Goal: Information Seeking & Learning: Learn about a topic

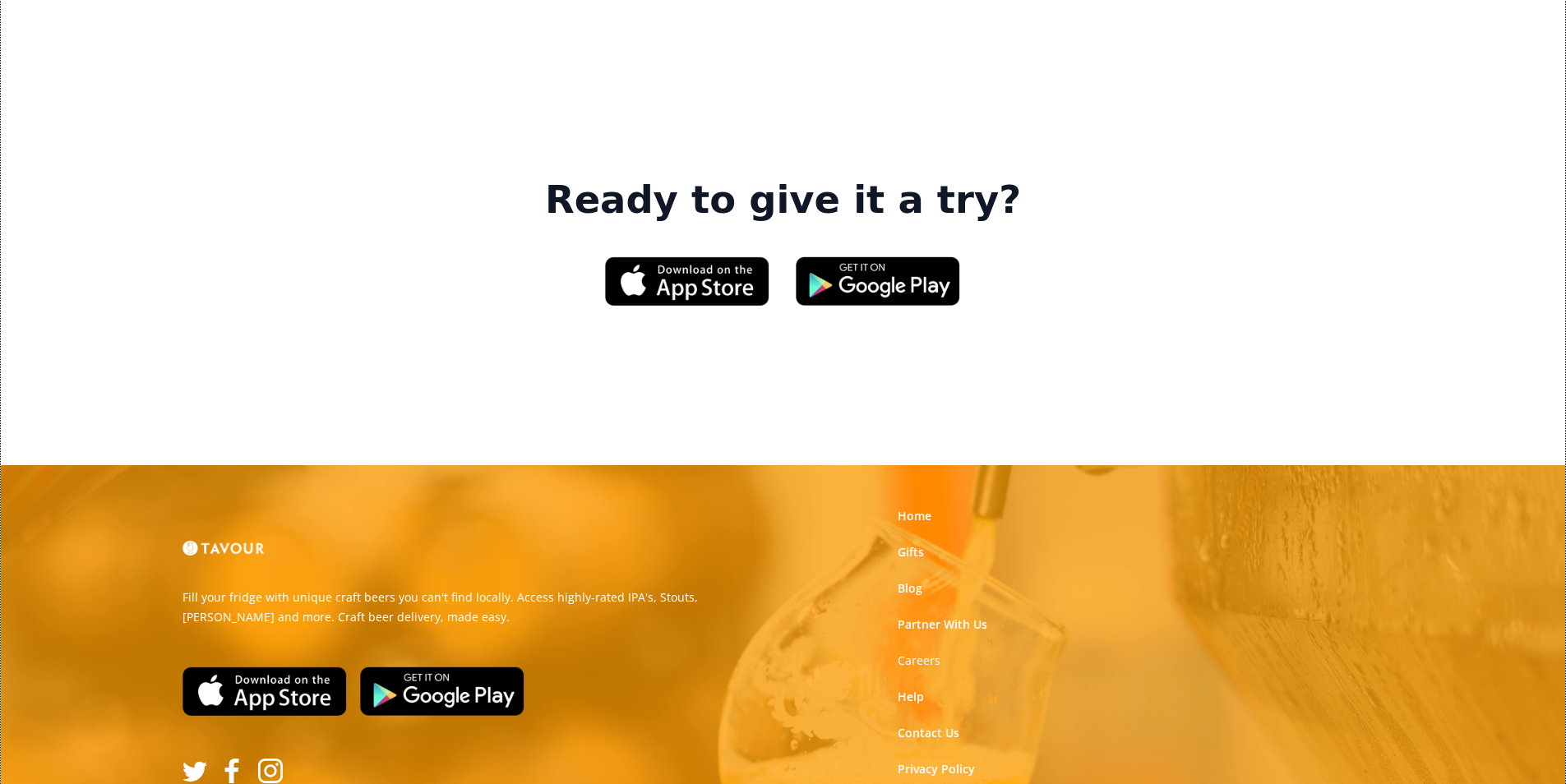
scroll to position [2486, 0]
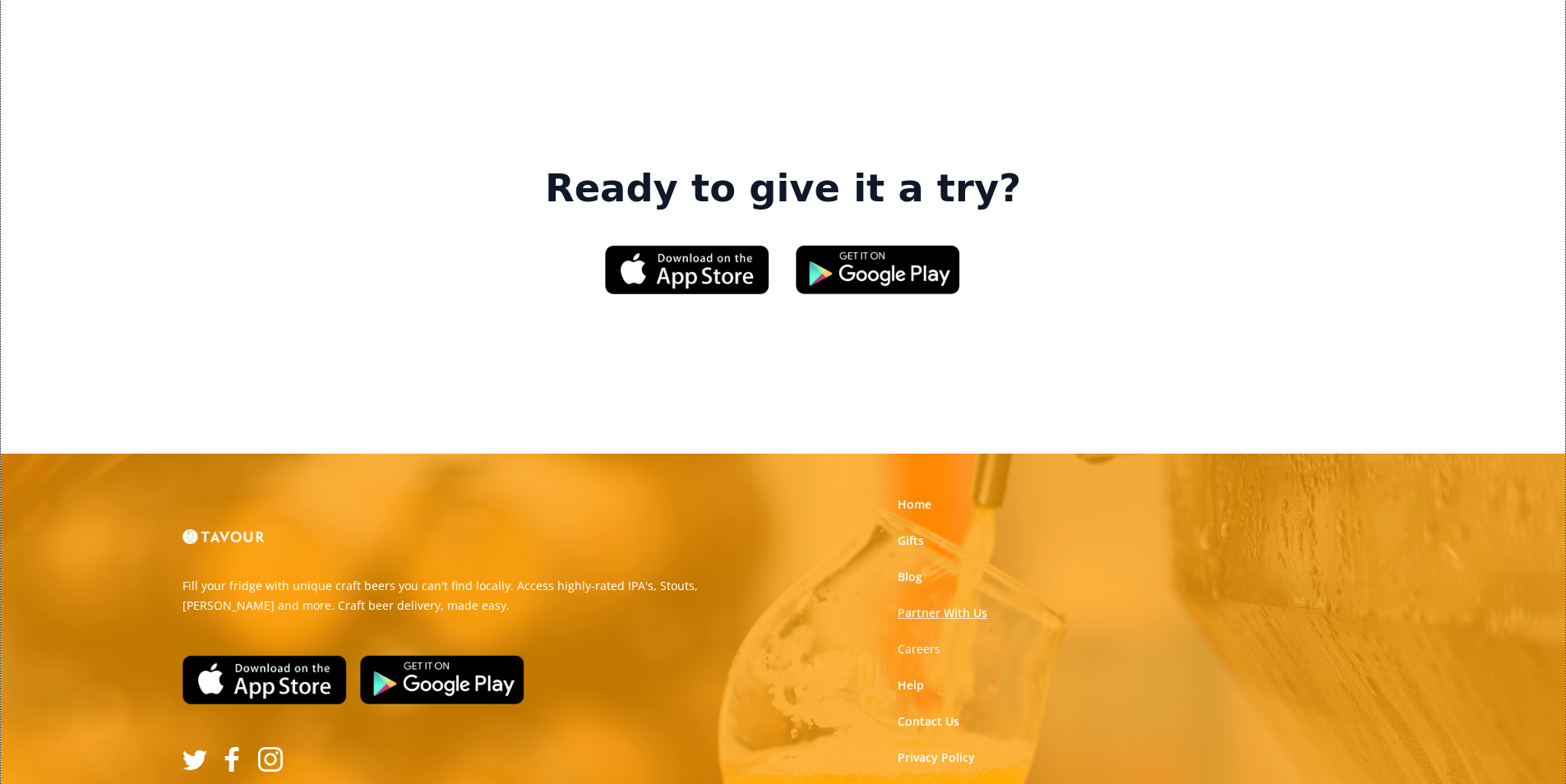
click at [941, 605] on link "Partner With Us" at bounding box center [942, 612] width 89 height 16
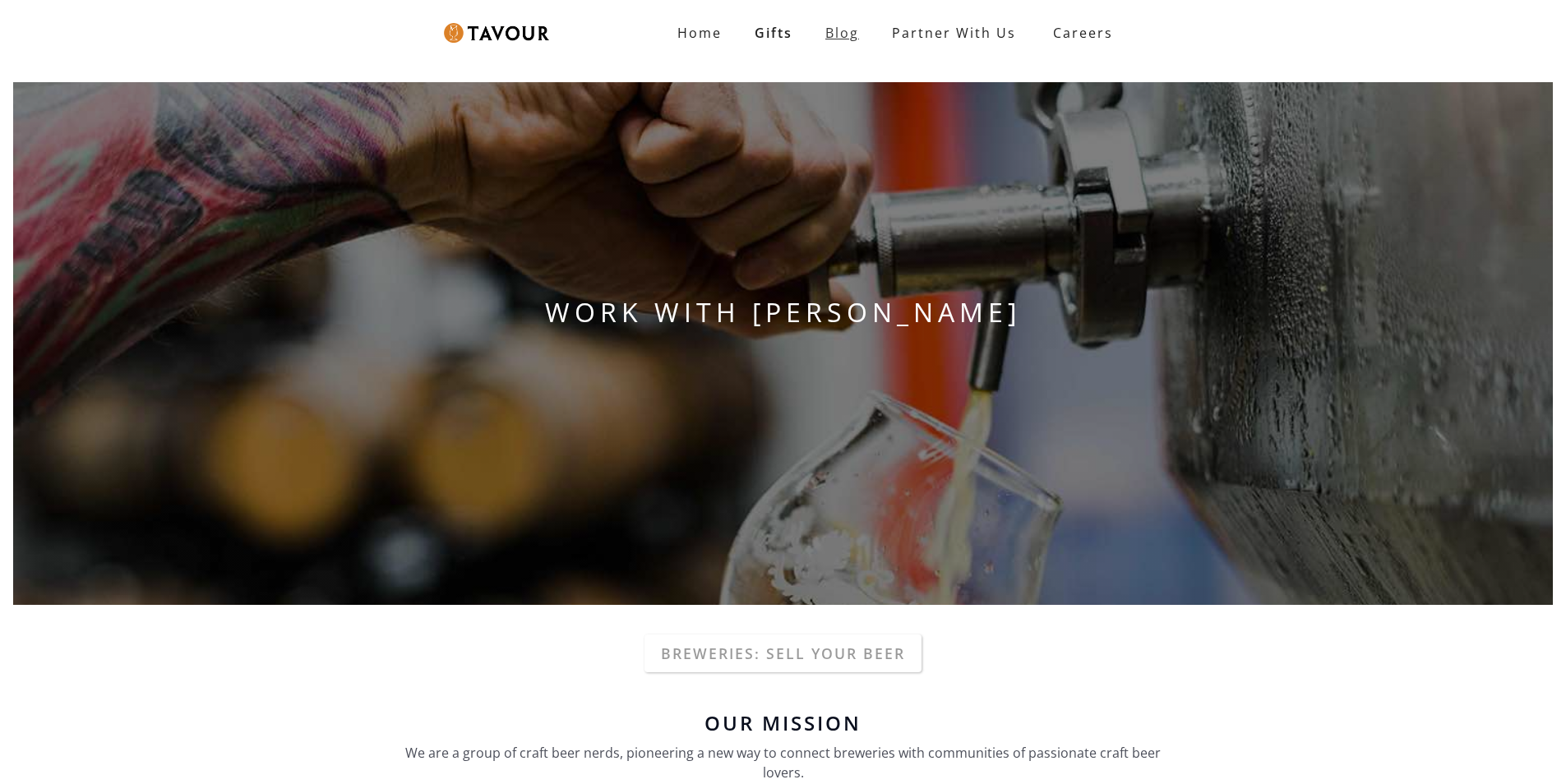
click at [831, 36] on link "Blog" at bounding box center [842, 32] width 66 height 33
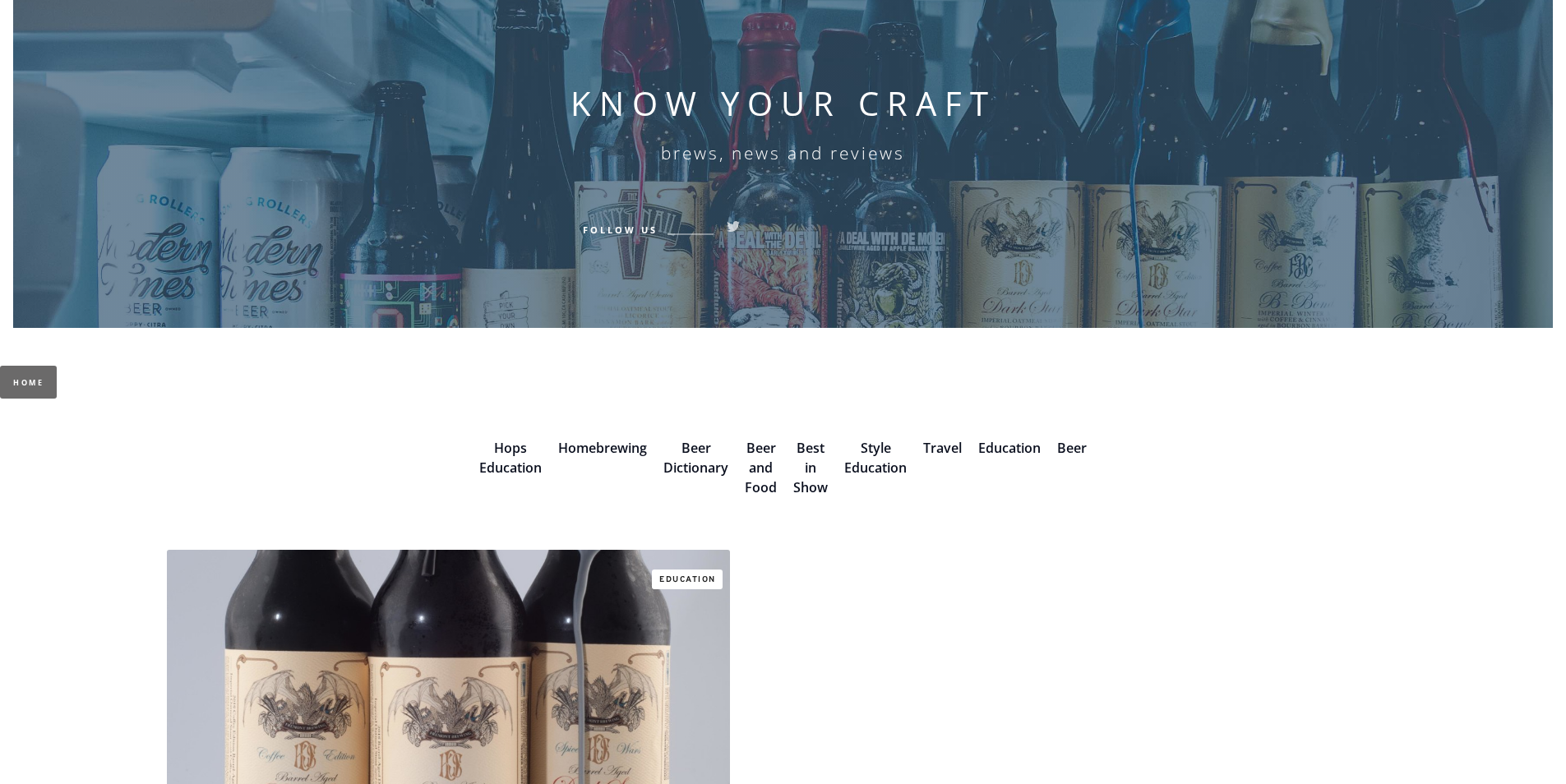
scroll to position [329, 0]
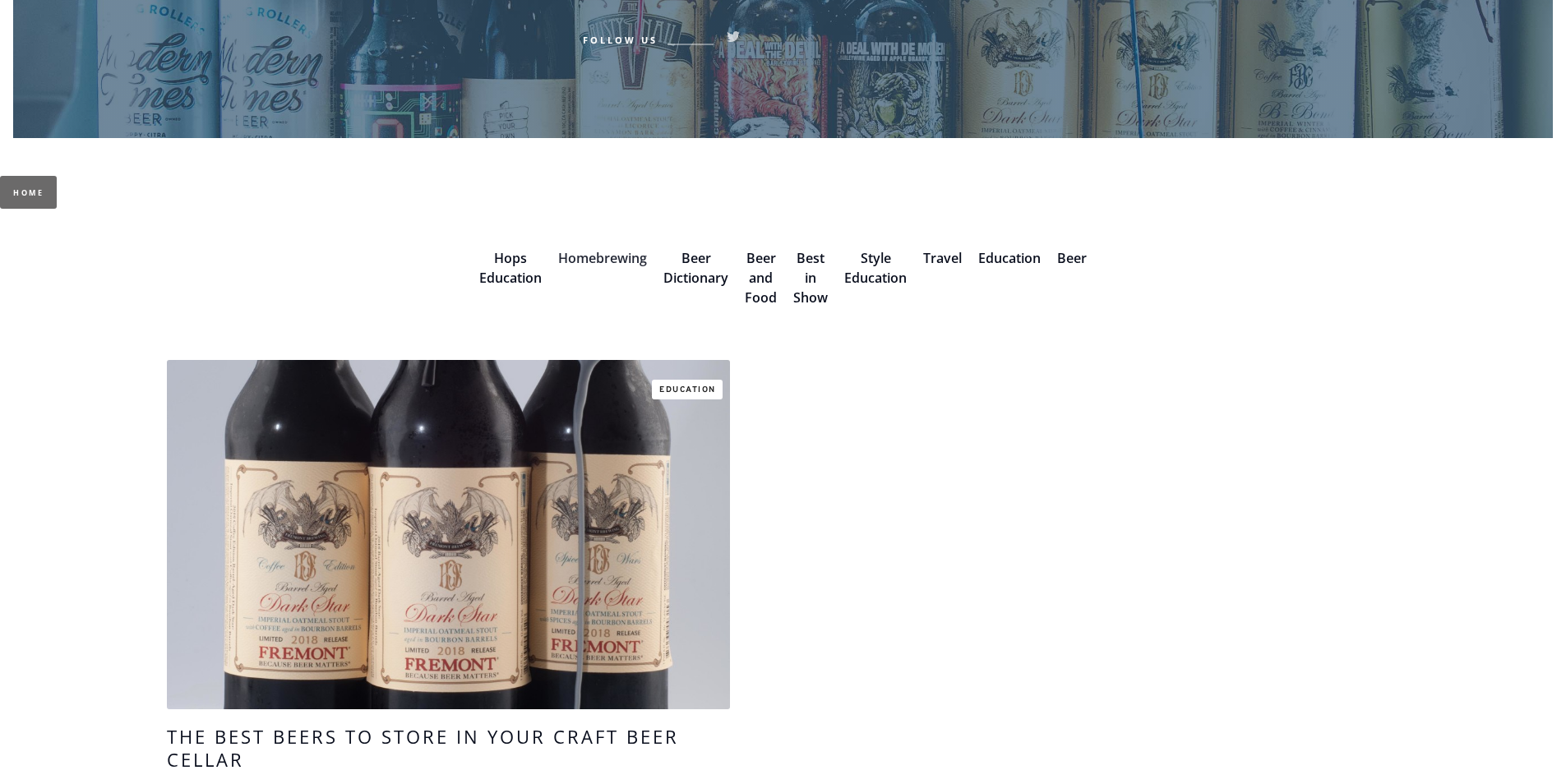
click at [623, 259] on link "Homebrewing" at bounding box center [602, 258] width 89 height 18
